Goal: Task Accomplishment & Management: Complete application form

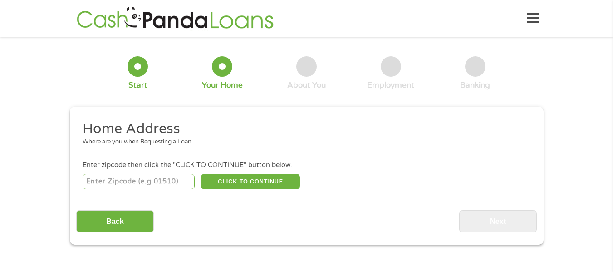
click at [166, 186] on input "number" at bounding box center [139, 181] width 112 height 15
type input "78748"
click at [225, 180] on button "CLICK TO CONTINUE" at bounding box center [250, 181] width 99 height 15
type input "78748"
type input "Austin"
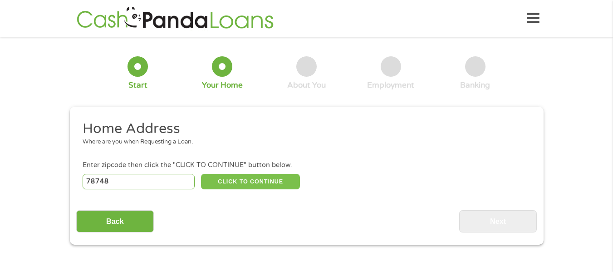
select select "[US_STATE]"
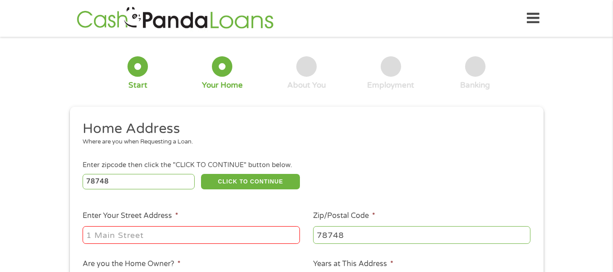
click at [163, 240] on input "Enter Your Street Address *" at bounding box center [191, 234] width 217 height 17
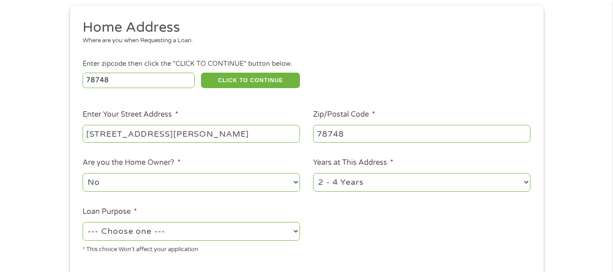
scroll to position [102, 0]
click at [181, 134] on input "[STREET_ADDRESS][PERSON_NAME][PERSON_NAME]" at bounding box center [191, 132] width 217 height 17
click at [168, 133] on input "[STREET_ADDRESS][PERSON_NAME][PERSON_NAME]" at bounding box center [191, 132] width 217 height 17
click at [141, 135] on input "[STREET_ADDRESS][PERSON_NAME][PERSON_NAME]" at bounding box center [191, 132] width 217 height 17
click at [215, 132] on input "[STREET_ADDRESS][PERSON_NAME][PERSON_NAME]" at bounding box center [191, 132] width 217 height 17
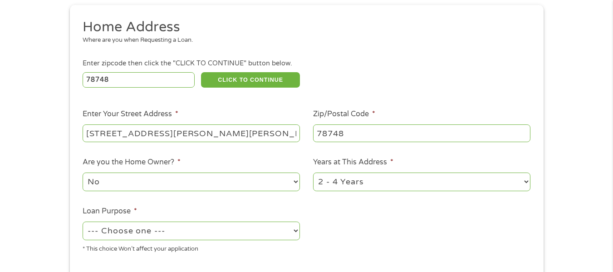
type input "[STREET_ADDRESS][PERSON_NAME][PERSON_NAME]"
click at [345, 177] on select "1 Year or less 1 - 2 Years 2 - 4 Years Over 4 Years" at bounding box center [421, 181] width 217 height 19
select select "24months"
click at [313, 172] on select "1 Year or less 1 - 2 Years 2 - 4 Years Over 4 Years" at bounding box center [421, 181] width 217 height 19
click at [251, 229] on select "--- Choose one --- Pay Bills Debt Consolidation Home Improvement Major Purchase…" at bounding box center [191, 230] width 217 height 19
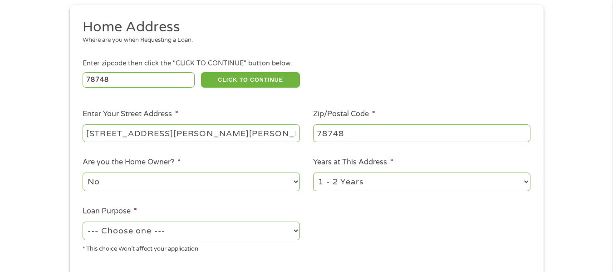
select select "paybills"
click at [83, 221] on select "--- Choose one --- Pay Bills Debt Consolidation Home Improvement Major Purchase…" at bounding box center [191, 230] width 217 height 19
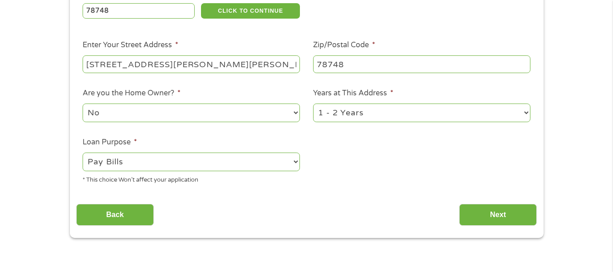
scroll to position [171, 0]
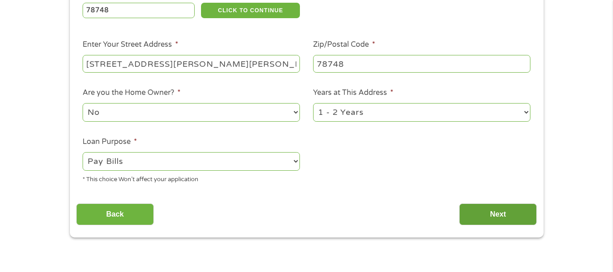
click at [477, 211] on input "Next" at bounding box center [498, 214] width 78 height 22
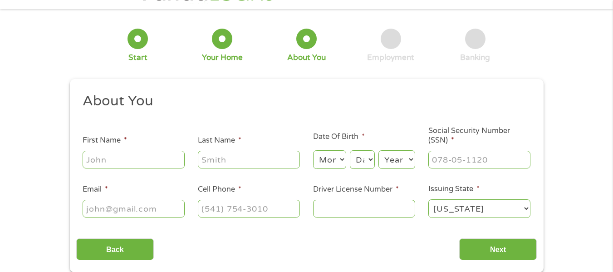
scroll to position [0, 0]
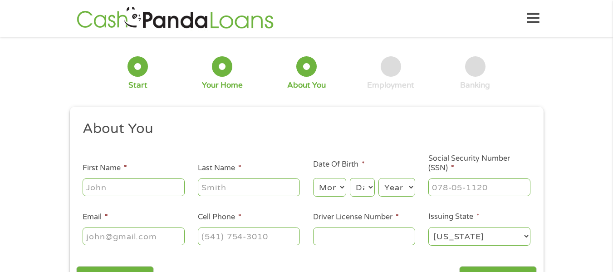
click at [154, 190] on input "First Name *" at bounding box center [134, 186] width 102 height 17
type input "[PERSON_NAME]"
click at [331, 190] on select "Month 1 2 3 4 5 6 7 8 9 10 11 12" at bounding box center [329, 187] width 33 height 19
select select "4"
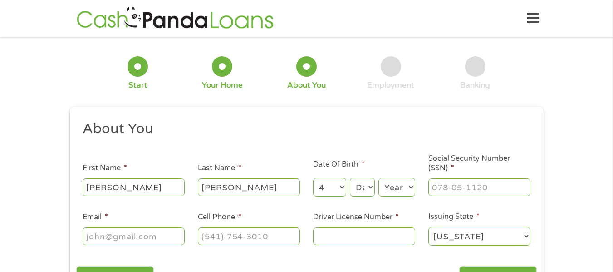
click at [313, 178] on select "Month 1 2 3 4 5 6 7 8 9 10 11 12" at bounding box center [329, 187] width 33 height 19
click at [360, 183] on select "Day 1 2 3 4 5 6 7 8 9 10 11 12 13 14 15 16 17 18 19 20 21 22 23 24 25 26 27 28 …" at bounding box center [362, 187] width 24 height 19
select select "12"
click at [350, 178] on select "Day 1 2 3 4 5 6 7 8 9 10 11 12 13 14 15 16 17 18 19 20 21 22 23 24 25 26 27 28 …" at bounding box center [362, 187] width 24 height 19
drag, startPoint x: 397, startPoint y: 188, endPoint x: 391, endPoint y: 37, distance: 150.6
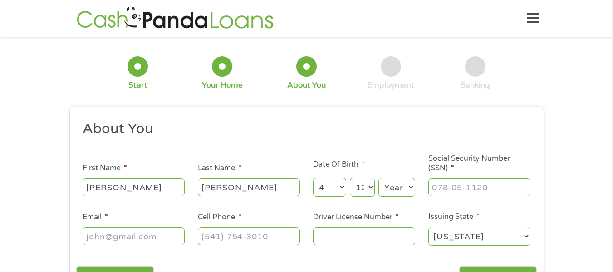
select select "2001"
click at [378, 178] on select "Year [DATE] 2006 2005 2004 2003 2002 2001 2000 1999 1998 1997 1996 1995 1994 19…" at bounding box center [396, 187] width 37 height 19
click at [472, 185] on input "___-__-____" at bounding box center [479, 186] width 102 height 17
type input "631-76-7064"
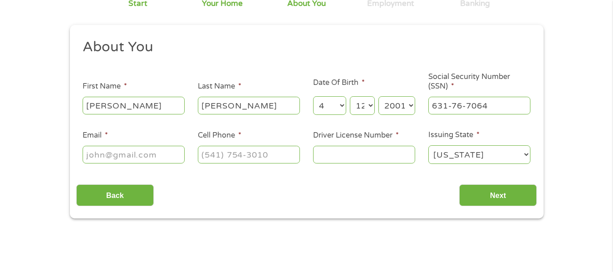
scroll to position [83, 0]
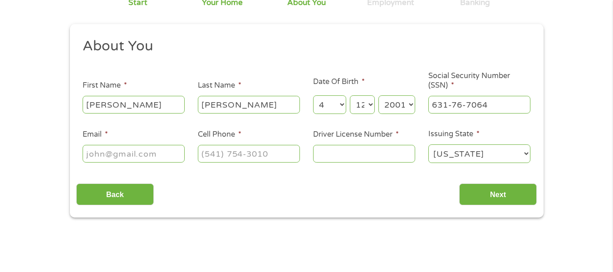
click at [163, 148] on input "Email *" at bounding box center [134, 153] width 102 height 17
type input "[EMAIL_ADDRESS][DOMAIN_NAME]"
click at [206, 160] on input "(___) ___-____" at bounding box center [249, 153] width 102 height 17
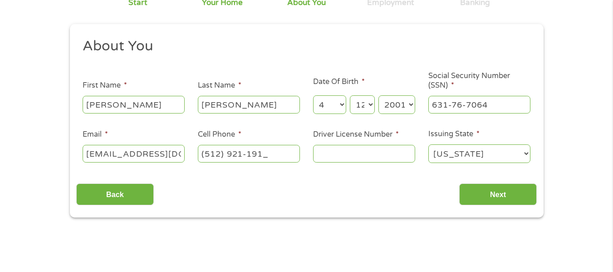
type input "[PHONE_NUMBER]"
click at [365, 158] on input "Driver License Number *" at bounding box center [364, 153] width 102 height 17
type input "44687403"
click at [467, 196] on input "Next" at bounding box center [498, 194] width 78 height 22
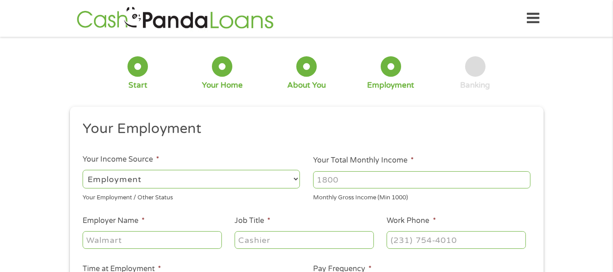
click at [361, 184] on input "Your Total Monthly Income *" at bounding box center [421, 179] width 217 height 17
type input "3360"
click at [100, 243] on input "Employer Name *" at bounding box center [152, 239] width 139 height 17
type input "Cornerstone Caregiving"
click at [253, 240] on input "Job Title *" at bounding box center [303, 239] width 139 height 17
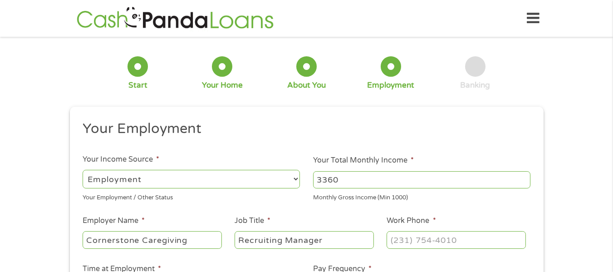
type input "Recruiting Manager"
click at [404, 239] on input "(___) ___-____" at bounding box center [455, 239] width 139 height 17
click at [453, 248] on input "(__7) 372-6566" at bounding box center [455, 239] width 139 height 17
click at [473, 240] on input "(__7) 372-6566" at bounding box center [455, 239] width 139 height 17
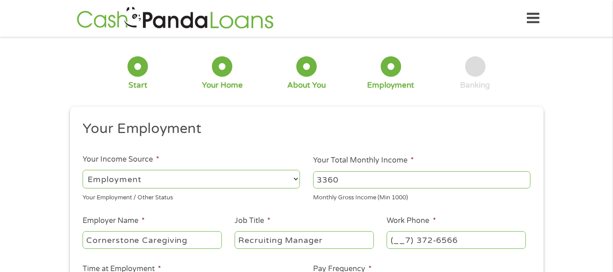
click at [401, 238] on input "(__7) 372-6566" at bounding box center [455, 239] width 139 height 17
click at [468, 238] on input "[PHONE_NUMBER]" at bounding box center [455, 239] width 139 height 17
type input "[PHONE_NUMBER]"
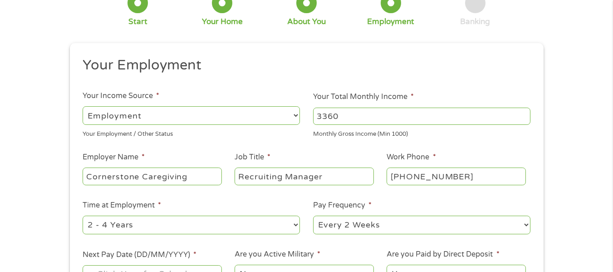
scroll to position [148, 0]
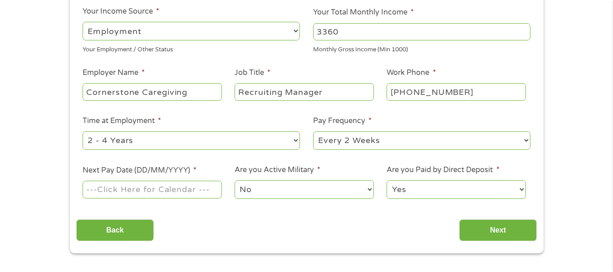
click at [256, 141] on select "--- Choose one --- 1 Year or less 1 - 2 Years 2 - 4 Years Over 4 Years" at bounding box center [191, 140] width 217 height 19
select select "24months"
click at [83, 131] on select "--- Choose one --- 1 Year or less 1 - 2 Years 2 - 4 Years Over 4 Years" at bounding box center [191, 140] width 217 height 19
drag, startPoint x: 342, startPoint y: 139, endPoint x: 361, endPoint y: 187, distance: 51.7
click at [361, 187] on ul "Your Employment Your Income Source * --- Choose one --- Employment [DEMOGRAPHIC…" at bounding box center [306, 89] width 460 height 235
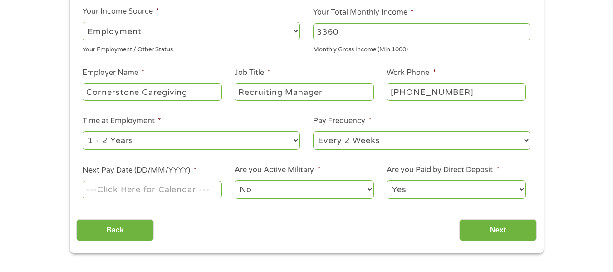
select select "weekly"
click at [313, 131] on select "--- Choose one --- Every 2 Weeks Every Week Monthly Semi-Monthly" at bounding box center [421, 140] width 217 height 19
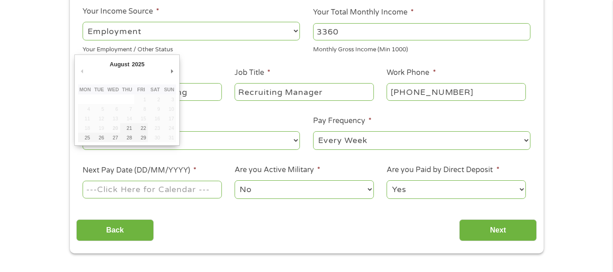
click at [182, 191] on input "Next Pay Date (DD/MM/YYYY) *" at bounding box center [152, 188] width 139 height 17
type input "[DATE]"
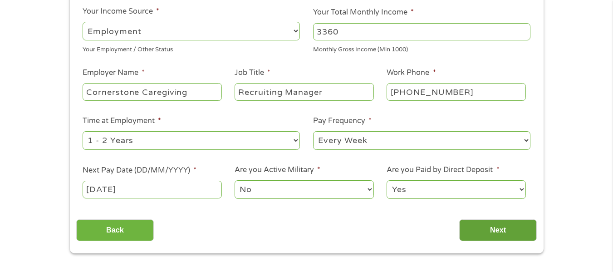
click at [494, 231] on input "Next" at bounding box center [498, 230] width 78 height 22
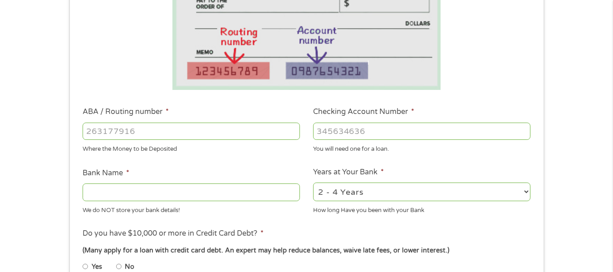
scroll to position [187, 0]
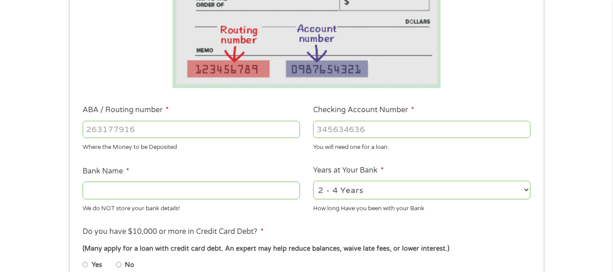
click at [199, 130] on input "ABA / Routing number *" at bounding box center [191, 129] width 217 height 17
type input "111000614"
type input "JPMORGAN CHASE BANK NA"
type input "111000614"
click at [336, 131] on input "Checking Account Number *" at bounding box center [421, 129] width 217 height 17
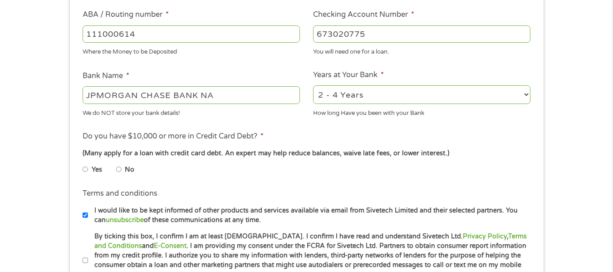
scroll to position [282, 0]
type input "673020775"
drag, startPoint x: 352, startPoint y: 99, endPoint x: 481, endPoint y: 104, distance: 129.8
click at [352, 99] on select "2 - 4 Years 6 - 12 Months 1 - 2 Years Over 4 Years" at bounding box center [421, 94] width 217 height 19
click at [361, 95] on select "2 - 4 Years 6 - 12 Months 1 - 2 Years Over 4 Years" at bounding box center [421, 94] width 217 height 19
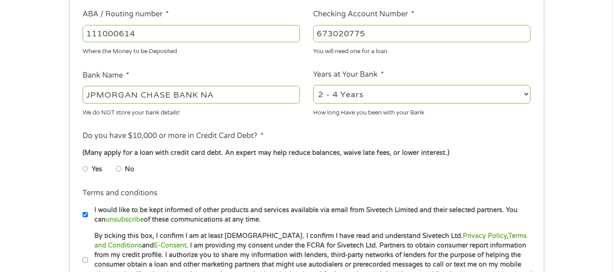
click at [367, 97] on select "2 - 4 Years 6 - 12 Months 1 - 2 Years Over 4 Years" at bounding box center [421, 94] width 217 height 19
click at [366, 97] on select "2 - 4 Years 6 - 12 Months 1 - 2 Years Over 4 Years" at bounding box center [421, 94] width 217 height 19
click at [516, 89] on select "2 - 4 Years 6 - 12 Months 1 - 2 Years Over 4 Years" at bounding box center [421, 94] width 217 height 19
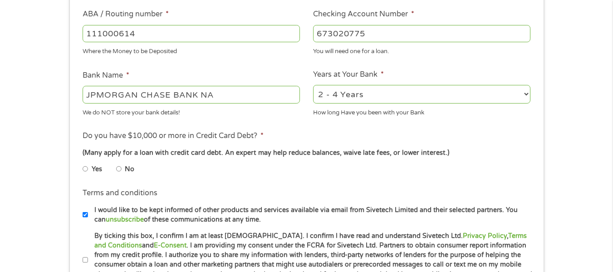
click at [528, 93] on select "2 - 4 Years 6 - 12 Months 1 - 2 Years Over 4 Years" at bounding box center [421, 94] width 217 height 19
click at [480, 94] on select "2 - 4 Years 6 - 12 Months 1 - 2 Years Over 4 Years" at bounding box center [421, 94] width 217 height 19
select select "60months"
click at [313, 85] on select "2 - 4 Years 6 - 12 Months 1 - 2 Years Over 4 Years" at bounding box center [421, 94] width 217 height 19
click at [117, 166] on input "No" at bounding box center [118, 168] width 5 height 15
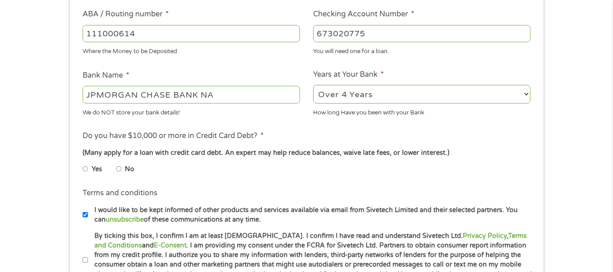
radio input "true"
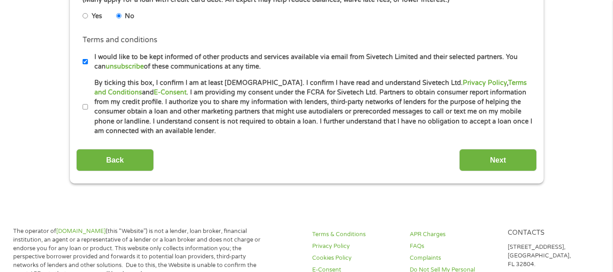
scroll to position [436, 0]
click at [225, 62] on label "I would like to be kept informed of other products and services available via e…" at bounding box center [310, 61] width 445 height 19
click at [88, 62] on input "I would like to be kept informed of other products and services available via e…" at bounding box center [85, 61] width 5 height 15
checkbox input "false"
click at [86, 101] on input "By ticking this box, I confirm I am at least [DEMOGRAPHIC_DATA]. I confirm I ha…" at bounding box center [85, 106] width 5 height 15
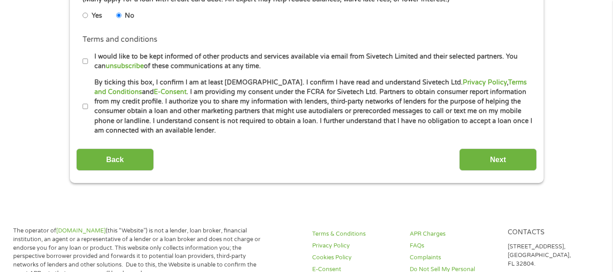
checkbox input "true"
click at [482, 164] on input "Next" at bounding box center [498, 159] width 78 height 22
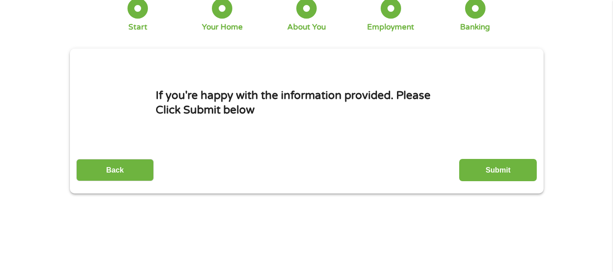
scroll to position [58, 0]
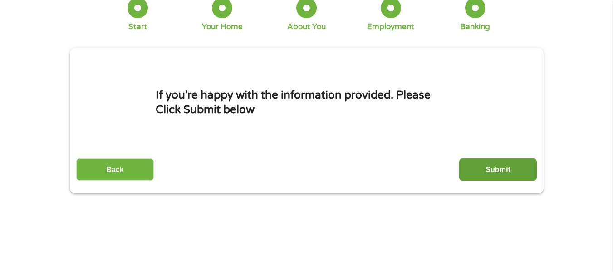
click at [517, 163] on input "Submit" at bounding box center [498, 169] width 78 height 22
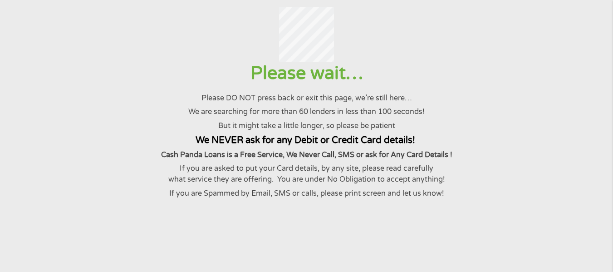
scroll to position [0, 0]
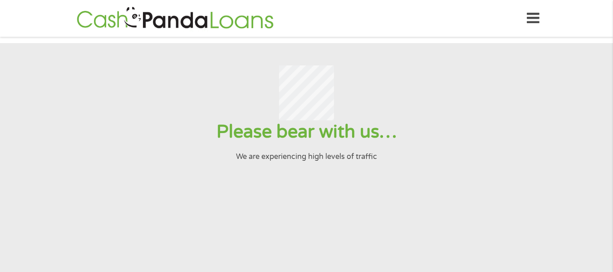
click at [459, 217] on input "Submit" at bounding box center [498, 228] width 78 height 22
